Goal: Navigation & Orientation: Find specific page/section

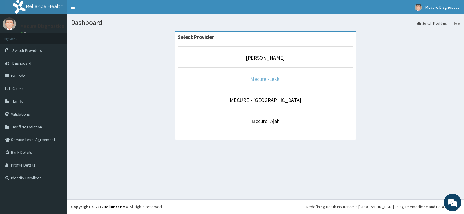
click at [268, 79] on link "Mecure -Lekki" at bounding box center [265, 79] width 30 height 7
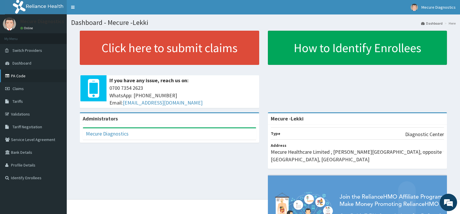
click at [20, 75] on link "PA Code" at bounding box center [33, 76] width 67 height 13
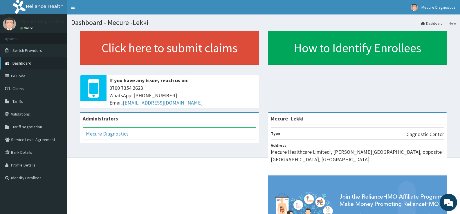
click at [29, 65] on span "Dashboard" at bounding box center [21, 63] width 19 height 5
click at [26, 50] on span "Switch Providers" at bounding box center [27, 50] width 30 height 5
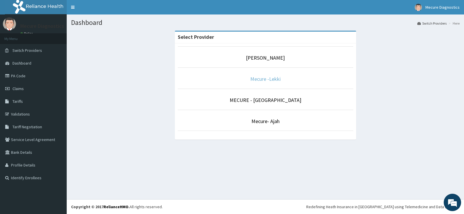
click at [275, 80] on link "Mecure -Lekki" at bounding box center [265, 79] width 30 height 7
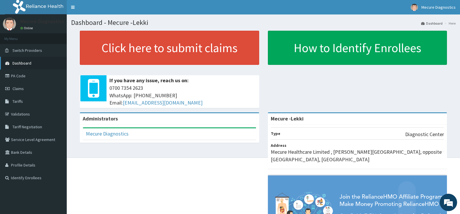
click at [25, 61] on span "Dashboard" at bounding box center [21, 63] width 19 height 5
click at [25, 90] on link "Claims" at bounding box center [33, 88] width 67 height 13
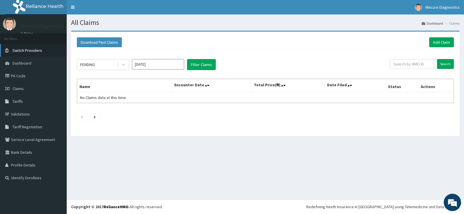
click at [38, 52] on span "Switch Providers" at bounding box center [27, 50] width 30 height 5
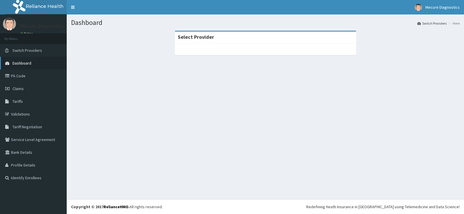
click at [23, 64] on span "Dashboard" at bounding box center [21, 63] width 19 height 5
